Goal: Task Accomplishment & Management: Use online tool/utility

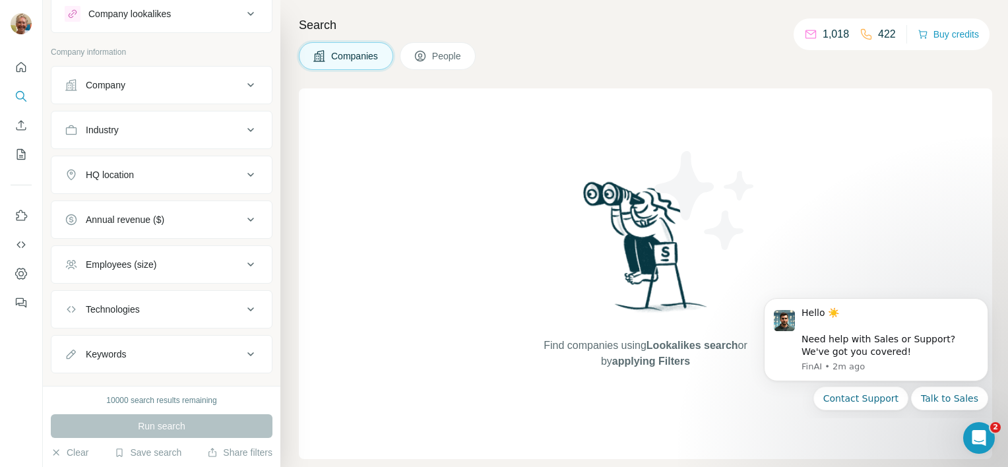
scroll to position [61, 0]
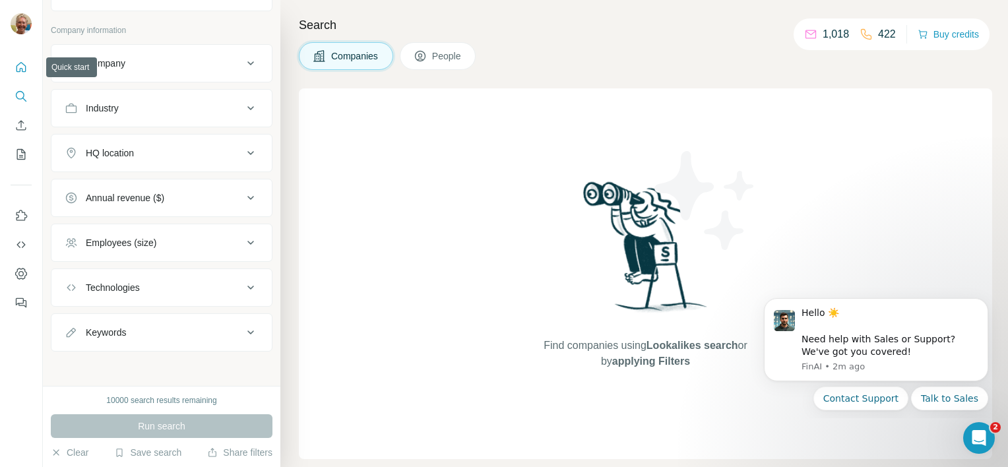
click at [26, 73] on icon "Quick start" at bounding box center [21, 67] width 13 height 13
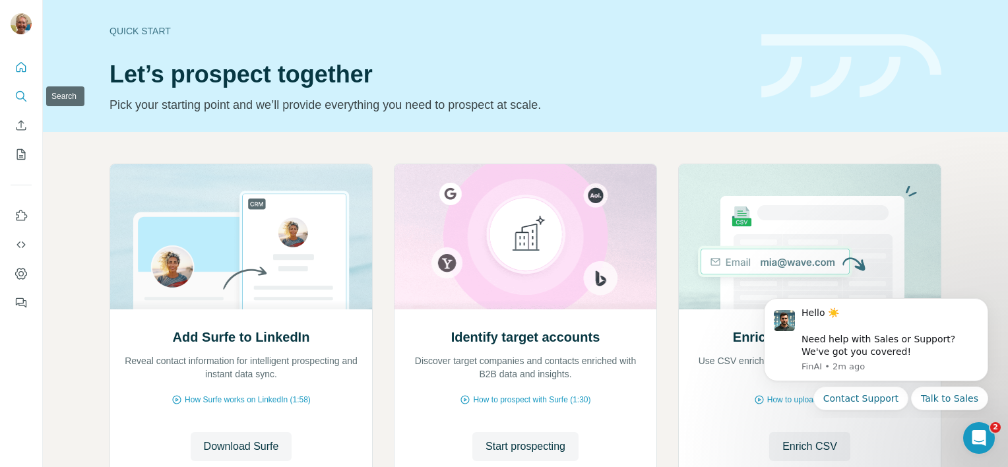
click at [19, 98] on icon "Search" at bounding box center [21, 96] width 13 height 13
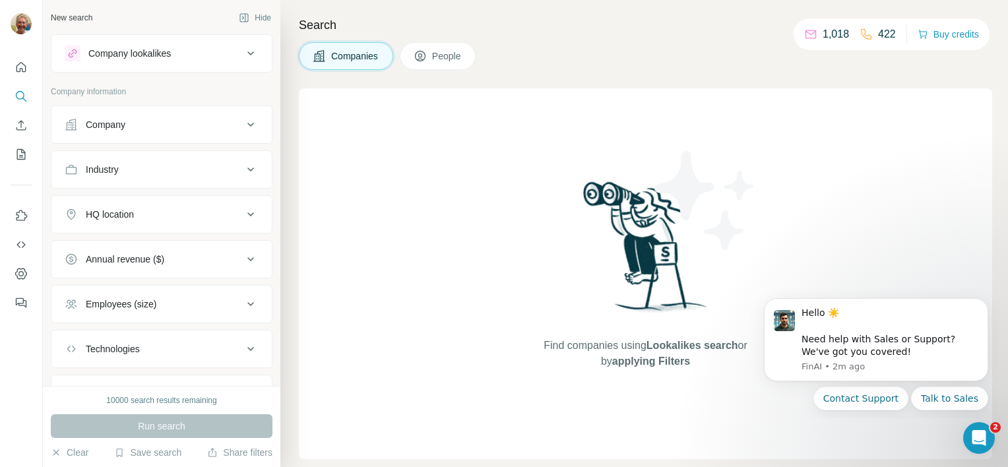
click at [456, 55] on span "People" at bounding box center [447, 55] width 30 height 13
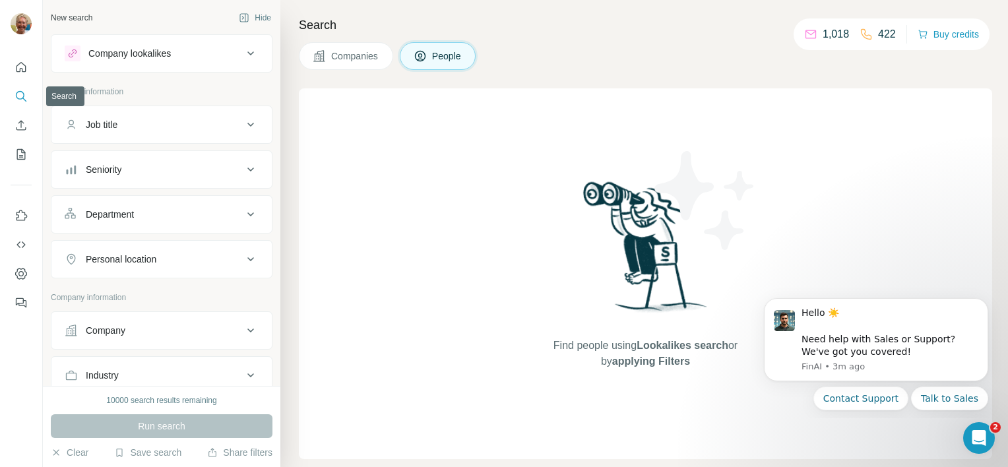
click at [26, 98] on icon "Search" at bounding box center [21, 96] width 13 height 13
click at [22, 69] on icon "Quick start" at bounding box center [21, 67] width 13 height 13
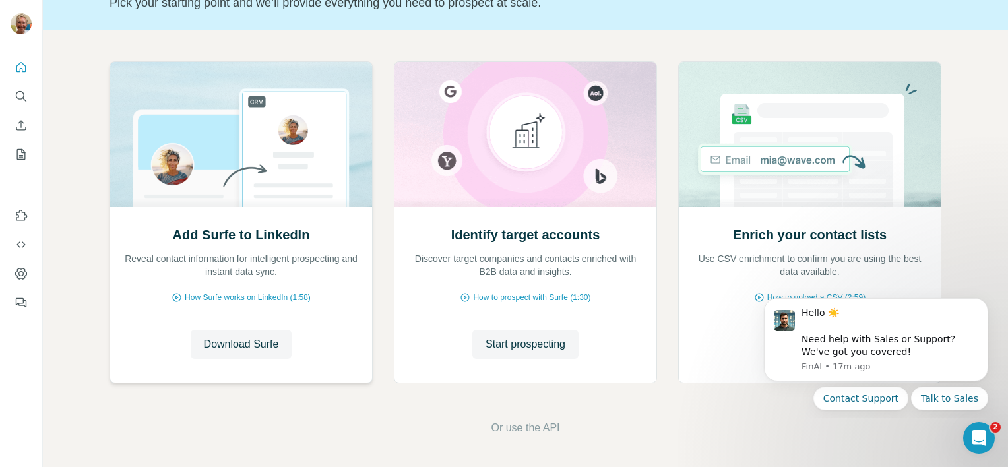
scroll to position [103, 0]
click at [756, 297] on div "Hello ☀️ ​ Need help with Sales or Support? We've got you covered! [GEOGRAPHIC_…" at bounding box center [875, 327] width 243 height 165
click at [766, 295] on div "Hello ☀️ ​ Need help with Sales or Support? We've got you covered! [GEOGRAPHIC_…" at bounding box center [875, 327] width 243 height 165
click at [986, 303] on icon "Dismiss notification" at bounding box center [984, 302] width 7 height 7
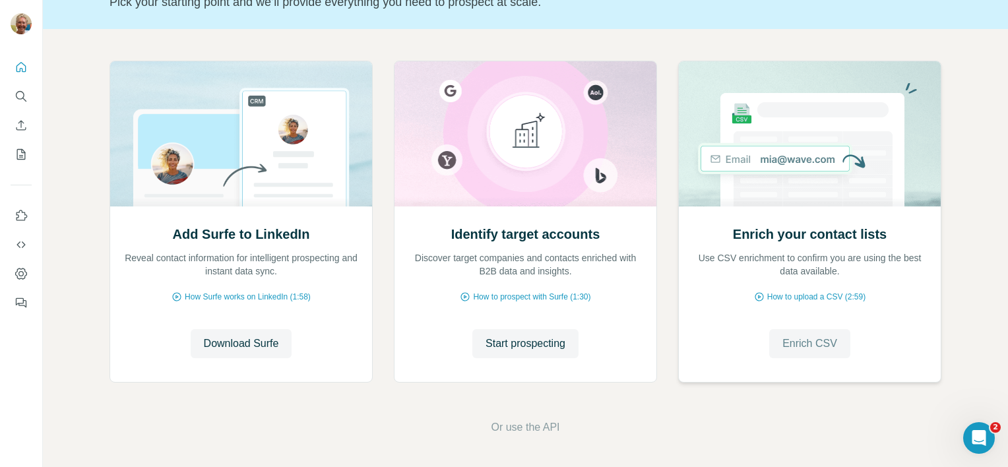
click at [807, 351] on span "Enrich CSV" at bounding box center [809, 344] width 55 height 16
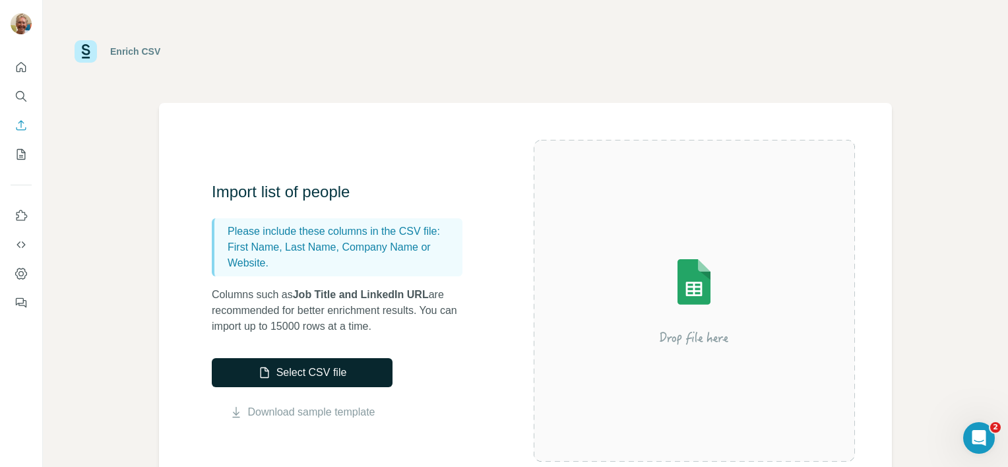
click at [256, 373] on button "Select CSV file" at bounding box center [302, 372] width 181 height 29
click at [689, 320] on img at bounding box center [693, 301] width 237 height 158
click at [288, 365] on button "Select CSV file" at bounding box center [302, 372] width 181 height 29
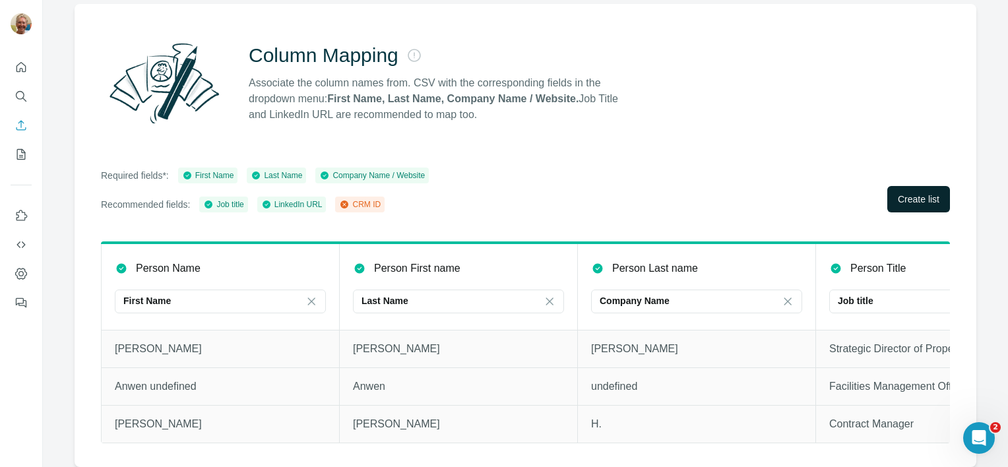
click at [898, 193] on span "Create list" at bounding box center [919, 199] width 42 height 13
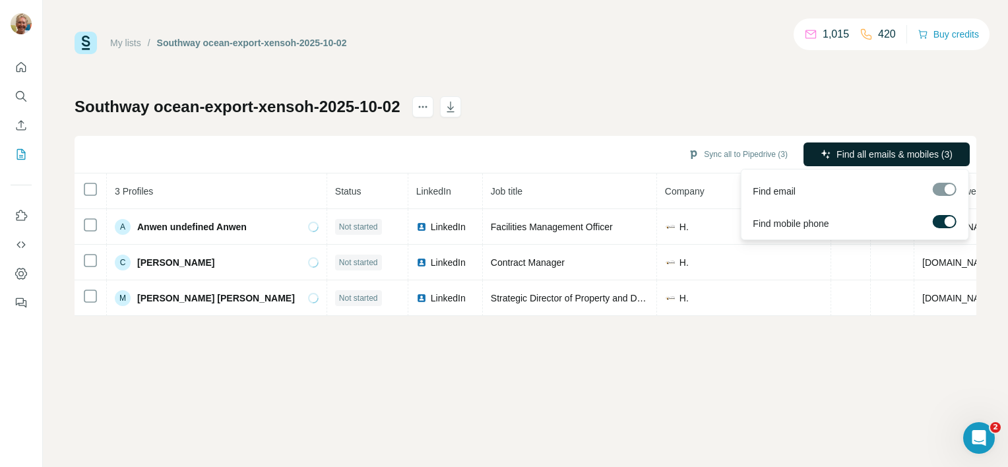
click at [900, 160] on span "Find all emails & mobiles (3)" at bounding box center [894, 154] width 116 height 13
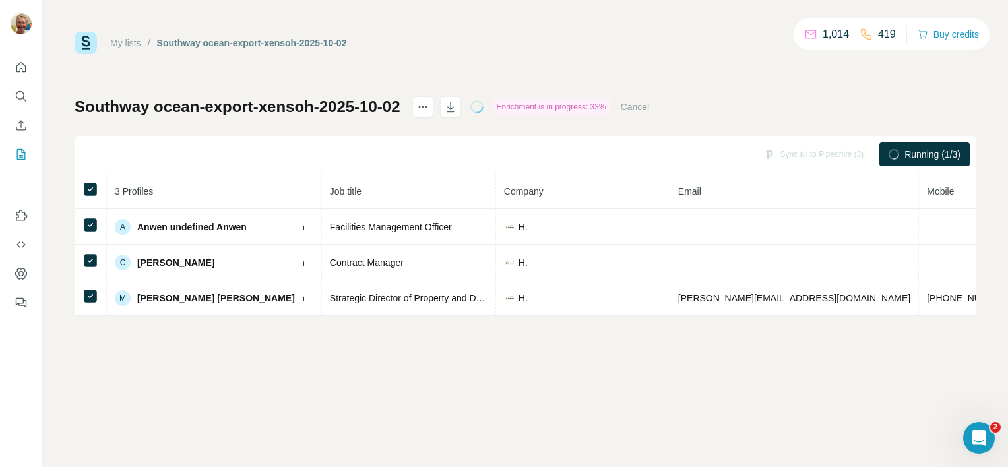
scroll to position [0, 266]
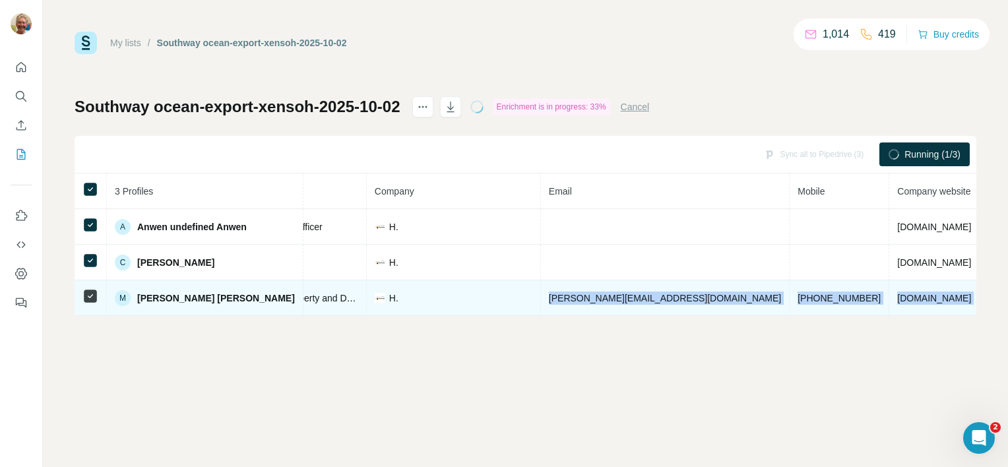
drag, startPoint x: 493, startPoint y: 295, endPoint x: 972, endPoint y: 295, distance: 478.8
click at [972, 295] on tr "M [PERSON_NAME] [PERSON_NAME] Found LinkedIn Strategic Director of Property and…" at bounding box center [475, 298] width 1335 height 36
copy tr "[PERSON_NAME][EMAIL_ADDRESS][DOMAIN_NAME] [PHONE_NUMBER] [DOMAIN_NAME] [GEOGRAP…"
